Goal: Transaction & Acquisition: Purchase product/service

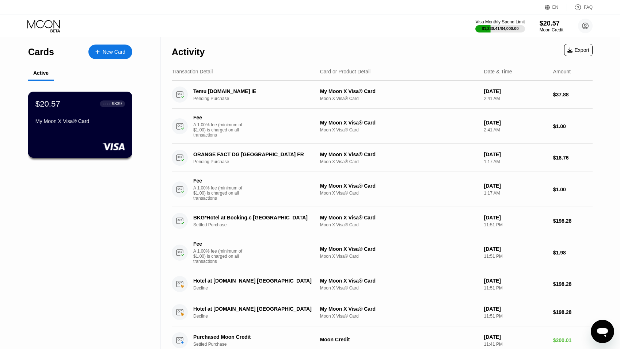
click at [70, 124] on div "My Moon X Visa® Card" at bounding box center [79, 121] width 89 height 6
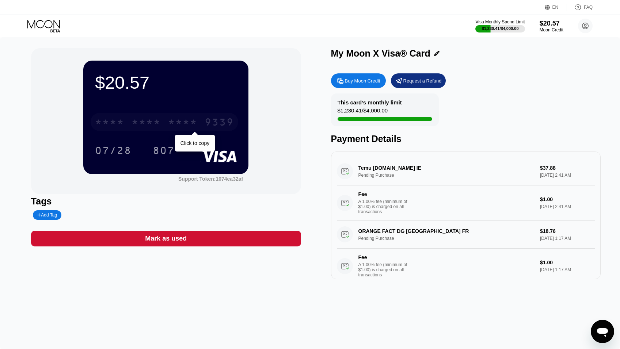
click at [176, 124] on div "* * * *" at bounding box center [182, 123] width 29 height 12
click at [363, 79] on div "Buy Moon Credit" at bounding box center [362, 81] width 35 height 6
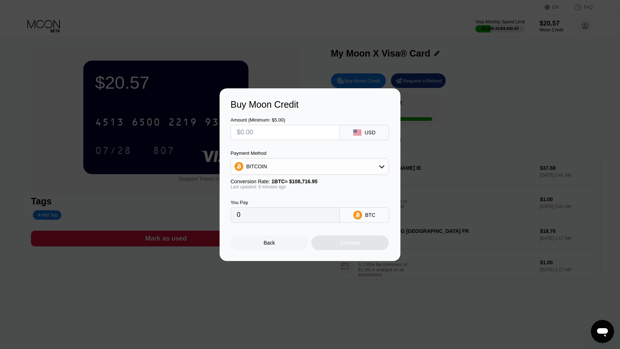
click at [322, 169] on div "BITCOIN" at bounding box center [309, 166] width 157 height 15
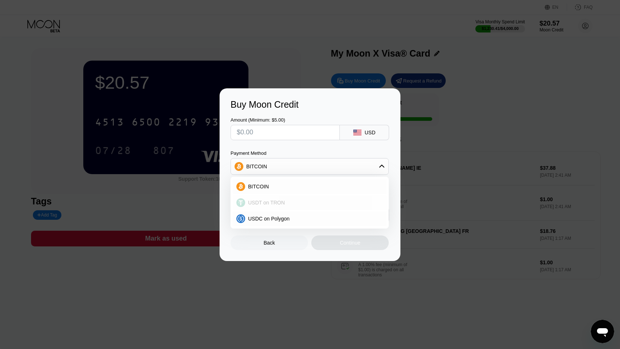
drag, startPoint x: 303, startPoint y: 201, endPoint x: 275, endPoint y: 133, distance: 74.2
click at [302, 201] on div "USDT on TRON" at bounding box center [314, 203] width 138 height 6
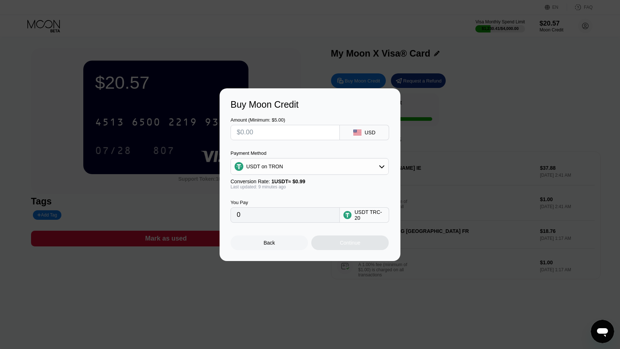
type input "0.00"
click at [274, 133] on input "text" at bounding box center [285, 132] width 97 height 15
type input "$300"
type input "303.03"
type input "$300"
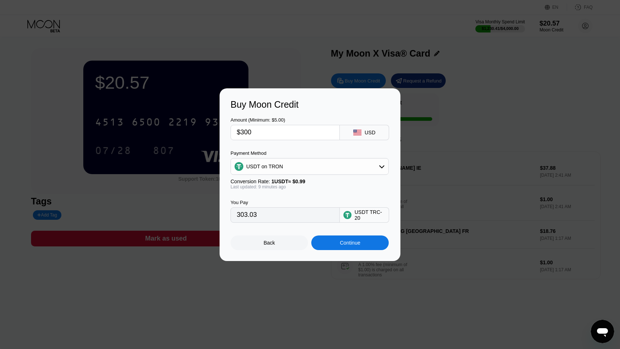
click at [340, 242] on div "Continue" at bounding box center [350, 243] width 20 height 6
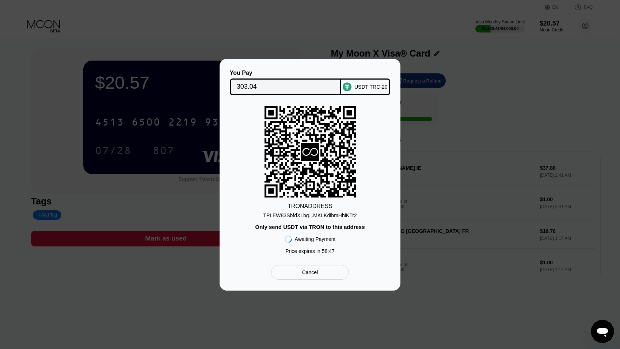
click at [331, 216] on div "TPLEW83SbfdXLbg...MKLKdibmHhiKTr2" at bounding box center [309, 216] width 93 height 6
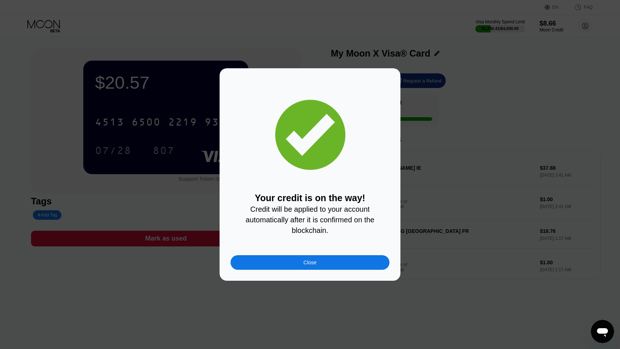
click at [335, 265] on div "Close" at bounding box center [309, 262] width 159 height 15
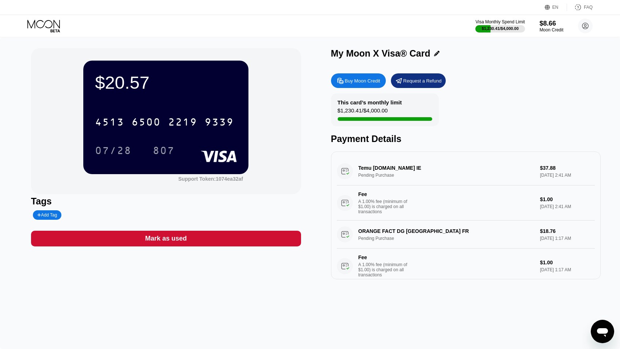
click at [186, 123] on div at bounding box center [310, 174] width 620 height 349
click at [164, 290] on div at bounding box center [310, 174] width 620 height 349
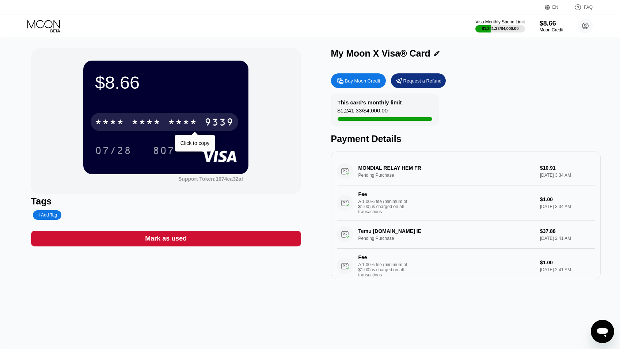
click at [184, 123] on div "* * * *" at bounding box center [182, 123] width 29 height 12
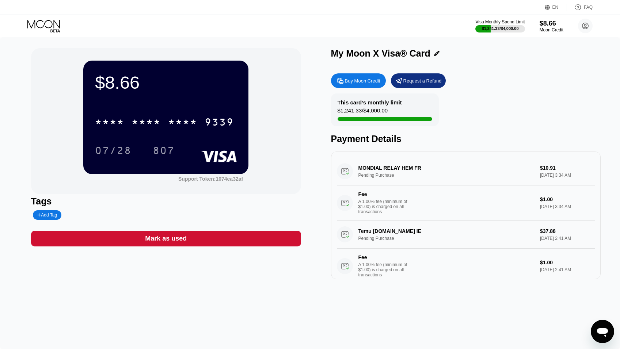
click at [367, 83] on div "Buy Moon Credit" at bounding box center [362, 81] width 35 height 6
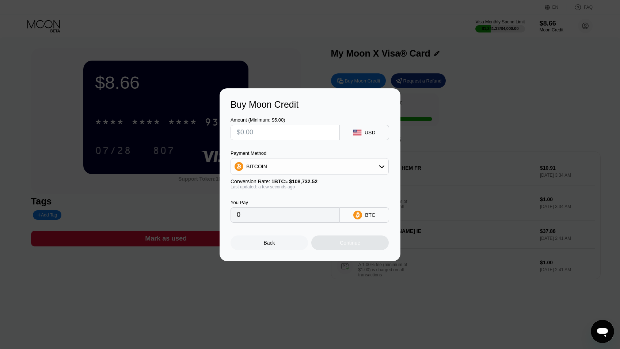
click at [537, 113] on div "Buy Moon Credit Amount (Minimum: $5.00) USD Payment Method BITCOIN Conversion R…" at bounding box center [310, 174] width 620 height 173
click at [273, 305] on div at bounding box center [310, 174] width 620 height 349
click at [268, 244] on div "Back" at bounding box center [269, 243] width 11 height 6
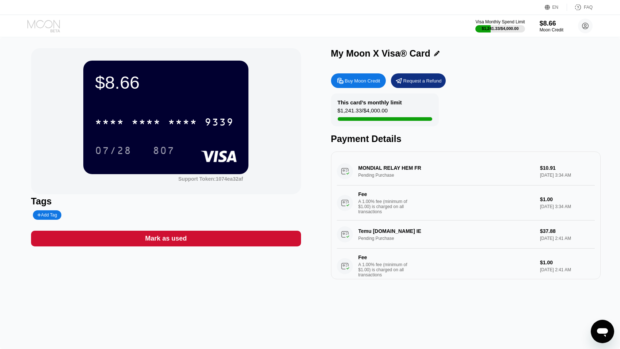
click at [37, 21] on icon at bounding box center [44, 26] width 34 height 13
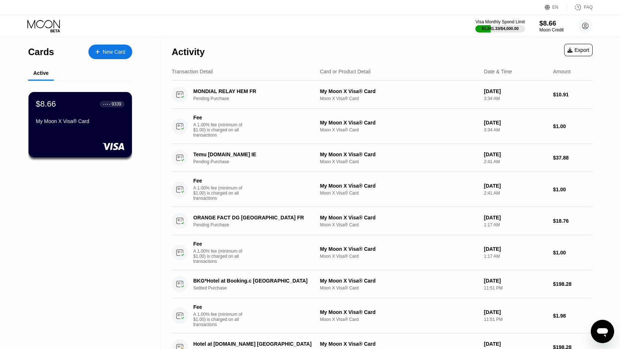
click at [549, 24] on div "$8.66" at bounding box center [551, 23] width 24 height 8
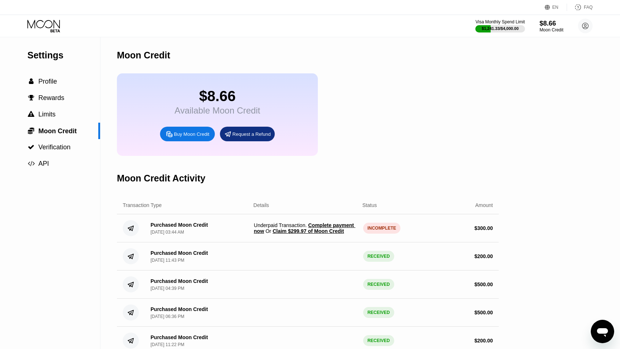
click at [259, 234] on span "Complete payment now" at bounding box center [305, 228] width 102 height 12
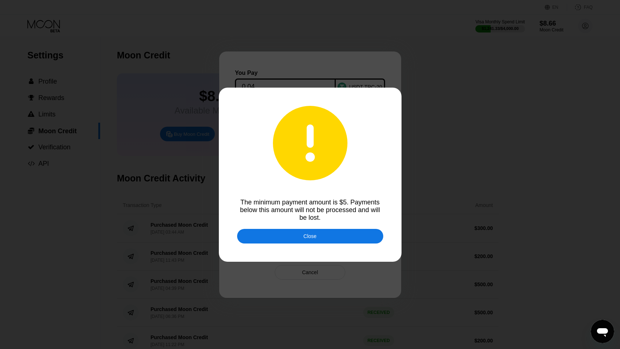
click at [354, 237] on div "Close" at bounding box center [310, 236] width 146 height 15
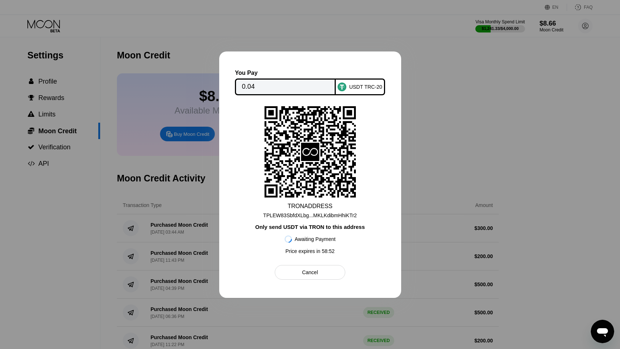
click at [491, 149] on div at bounding box center [310, 174] width 620 height 349
click at [331, 272] on div "Cancel" at bounding box center [310, 272] width 70 height 15
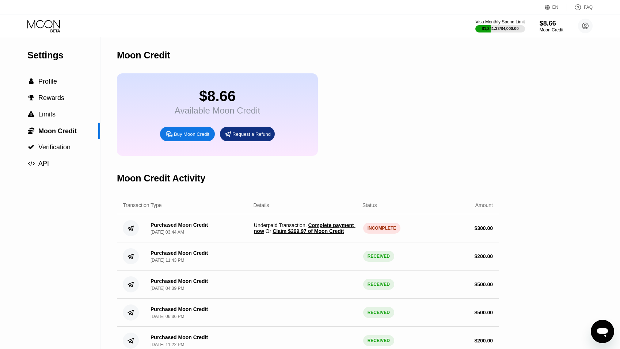
click at [321, 234] on span "Claim $299.97 of Moon Credit" at bounding box center [307, 231] width 71 height 6
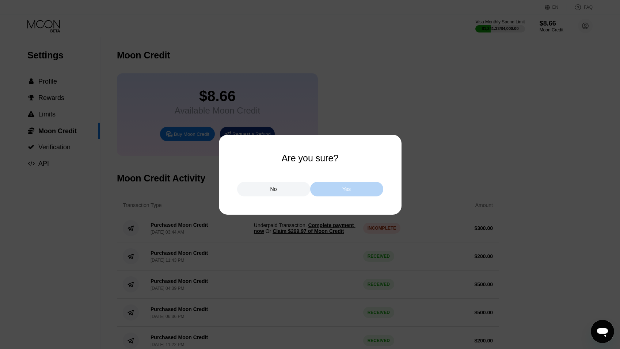
click at [349, 191] on div "Yes" at bounding box center [346, 189] width 8 height 7
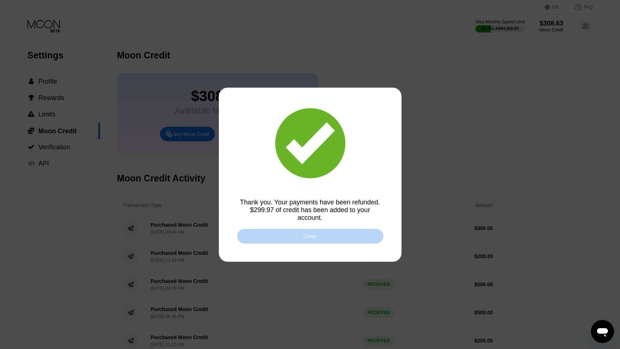
click at [301, 235] on div "Close" at bounding box center [310, 236] width 146 height 15
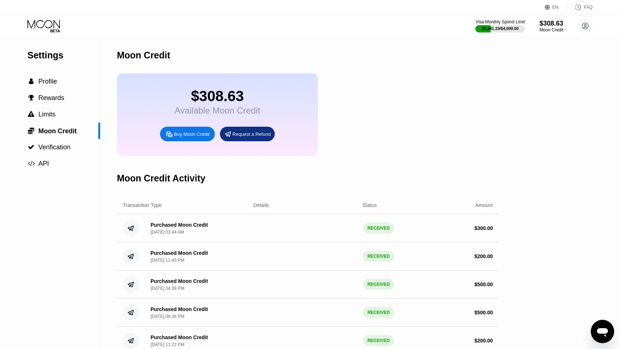
click at [188, 135] on div "Buy Moon Credit" at bounding box center [187, 134] width 55 height 15
type input "0"
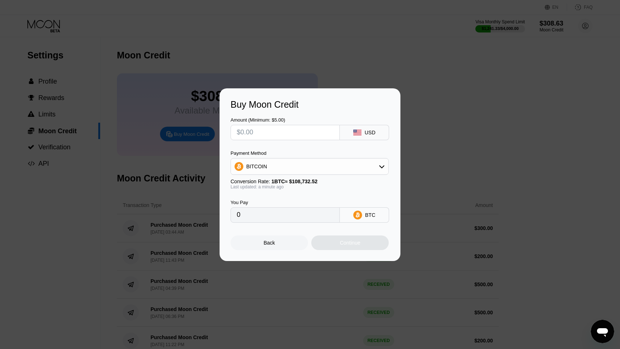
click at [462, 127] on div "Buy Moon Credit Amount (Minimum: $5.00) USD Payment Method BITCOIN Conversion R…" at bounding box center [310, 174] width 620 height 173
click at [263, 246] on div "Back" at bounding box center [268, 243] width 77 height 15
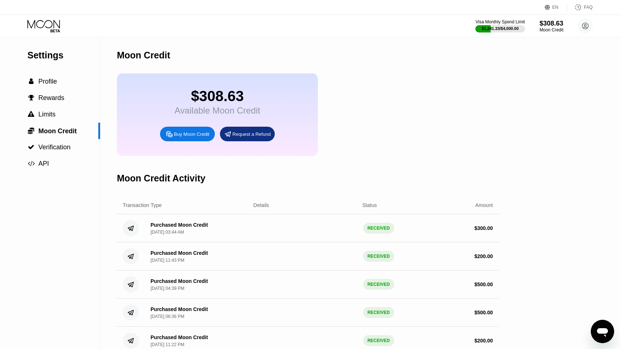
click at [195, 97] on div "$308.63" at bounding box center [217, 96] width 85 height 16
click at [50, 133] on span "Moon Credit" at bounding box center [57, 130] width 38 height 7
click at [47, 85] on span "Profile" at bounding box center [47, 81] width 19 height 7
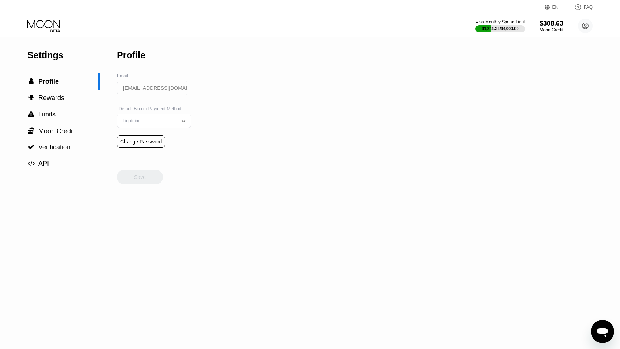
click at [40, 22] on icon at bounding box center [44, 26] width 34 height 13
click at [47, 31] on icon at bounding box center [44, 26] width 34 height 13
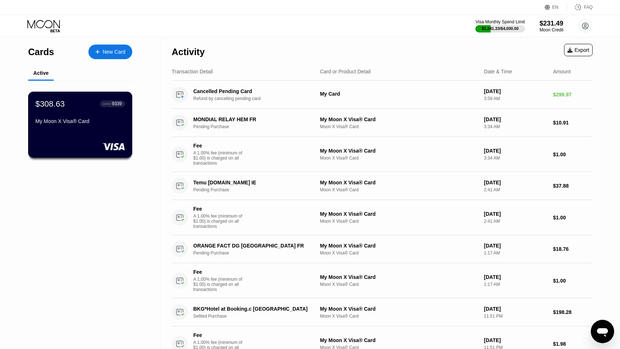
click at [77, 122] on div "My Moon X Visa® Card" at bounding box center [79, 121] width 89 height 6
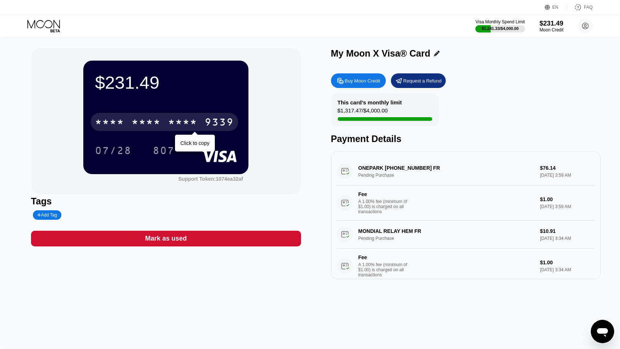
click at [191, 122] on div "* * * *" at bounding box center [182, 123] width 29 height 12
